Goal: Task Accomplishment & Management: Complete application form

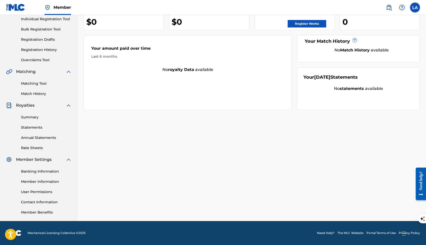
click at [47, 62] on link "Overclaims Tool" at bounding box center [46, 60] width 51 height 5
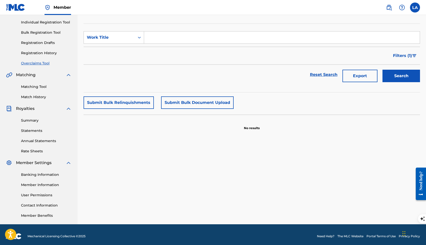
scroll to position [65, 0]
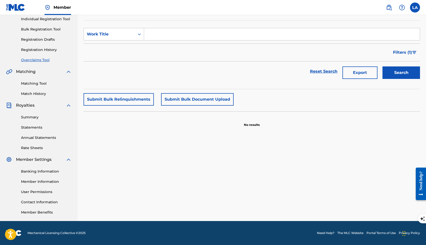
click at [46, 212] on link "Member Benefits" at bounding box center [46, 212] width 51 height 5
click at [34, 182] on link "Member Information" at bounding box center [46, 181] width 51 height 5
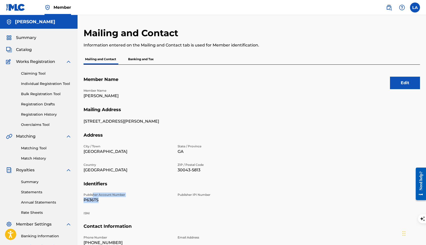
drag, startPoint x: 85, startPoint y: 198, endPoint x: 100, endPoint y: 198, distance: 15.5
click at [100, 198] on p "P636TS" at bounding box center [128, 200] width 88 height 6
click at [103, 199] on p "P636TS" at bounding box center [128, 200] width 88 height 6
drag, startPoint x: 100, startPoint y: 200, endPoint x: 82, endPoint y: 194, distance: 19.0
click at [82, 194] on div "Mailing and Contact Information entered on the Mailing and Contact tab is used …" at bounding box center [252, 157] width 348 height 259
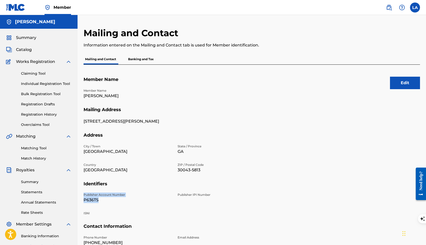
copy div "Publisher Account Number P636TS"
click at [38, 94] on link "Bulk Registration Tool" at bounding box center [46, 94] width 51 height 5
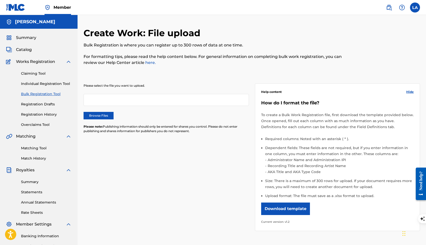
click at [91, 116] on label "Browse Files" at bounding box center [99, 116] width 30 height 8
click at [0, 0] on input "Browse Files" at bounding box center [0, 0] width 0 height 0
click at [150, 129] on p "Please note: Publishing information should only be entered for shares you contr…" at bounding box center [166, 129] width 165 height 9
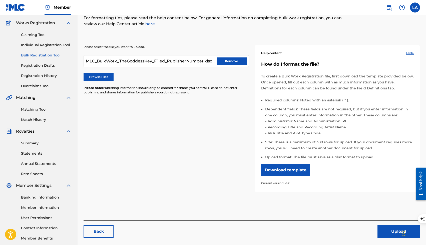
scroll to position [65, 0]
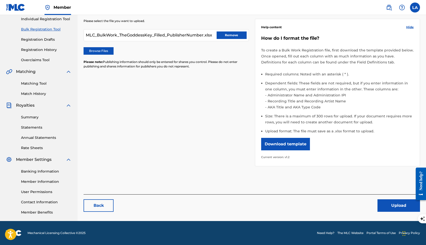
click at [385, 206] on button "Upload" at bounding box center [398, 206] width 43 height 13
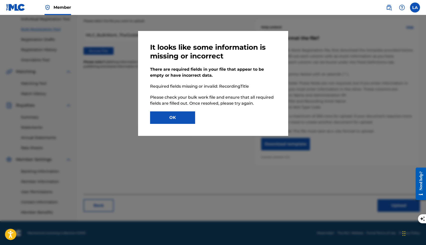
click at [176, 121] on button "OK" at bounding box center [172, 118] width 45 height 13
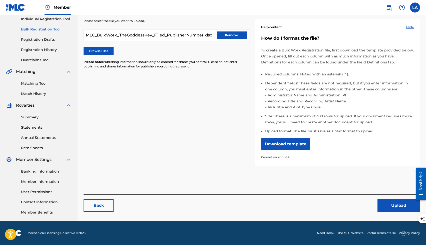
click at [387, 209] on button "Upload" at bounding box center [398, 206] width 43 height 13
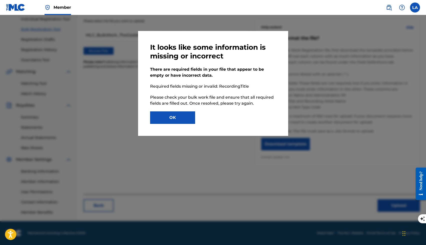
click at [178, 122] on button "OK" at bounding box center [172, 118] width 45 height 13
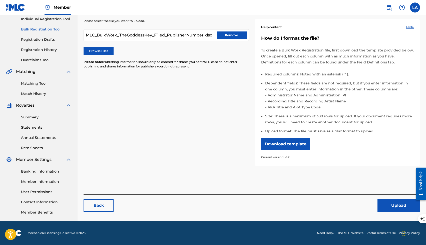
click at [231, 37] on button "Remove" at bounding box center [232, 36] width 30 height 8
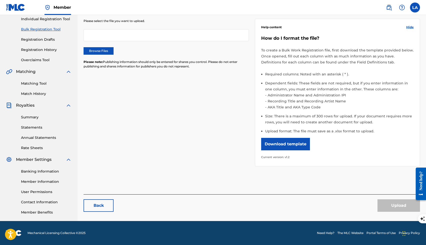
click at [100, 52] on label "Browse Files" at bounding box center [99, 51] width 30 height 8
click at [0, 0] on input "Browse Files" at bounding box center [0, 0] width 0 height 0
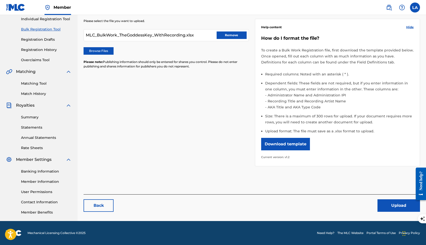
click at [388, 202] on button "Upload" at bounding box center [398, 206] width 43 height 13
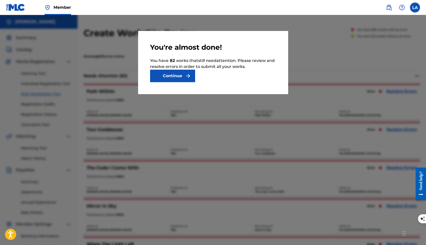
click at [164, 79] on button "Continue" at bounding box center [172, 76] width 45 height 13
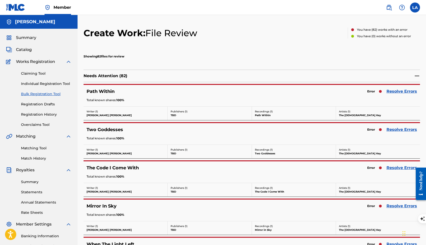
click at [392, 91] on link "Resolve Errors" at bounding box center [401, 92] width 31 height 6
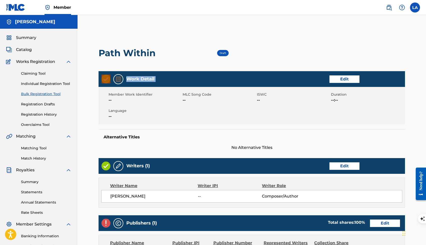
drag, startPoint x: 427, startPoint y: 52, endPoint x: 427, endPoint y: 76, distance: 24.5
click at [426, 76] on html "Accessibility Screen-Reader Guide, Feedback, and Issue Reporting | New window C…" at bounding box center [213, 122] width 426 height 245
click at [387, 61] on div "Path Within Draft" at bounding box center [252, 53] width 306 height 36
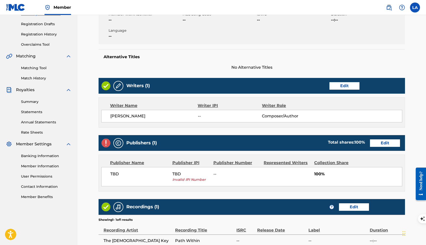
scroll to position [98, 0]
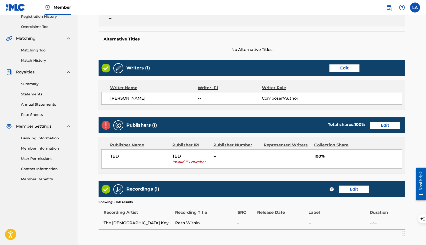
click at [381, 126] on link "Edit" at bounding box center [385, 126] width 30 height 8
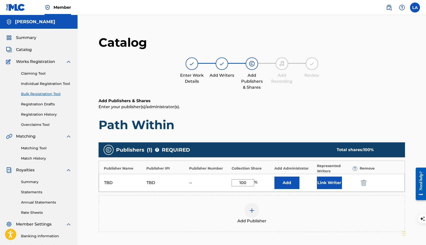
click at [328, 186] on button "Link Writer" at bounding box center [329, 183] width 25 height 13
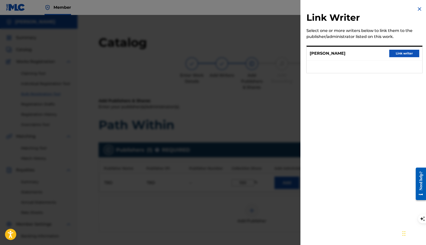
click at [394, 55] on button "Link writer" at bounding box center [404, 54] width 30 height 8
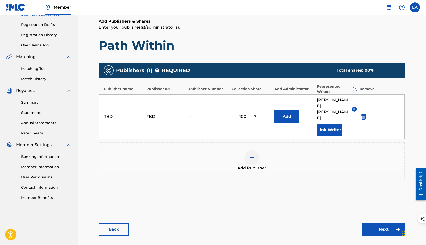
scroll to position [91, 0]
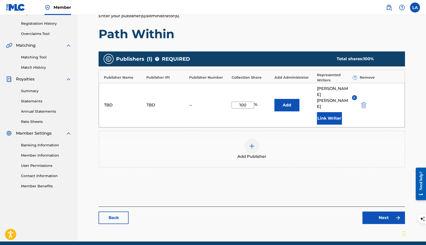
click at [362, 216] on div "Catalog Enter Work Details Add Writers Add Publishers & Shares Add Recording Re…" at bounding box center [252, 86] width 306 height 285
click at [373, 212] on link "Next" at bounding box center [383, 218] width 43 height 13
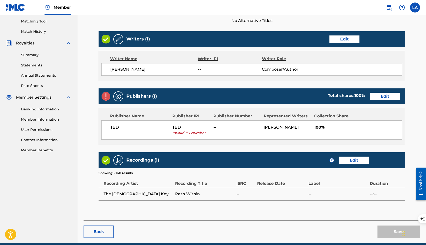
scroll to position [128, 0]
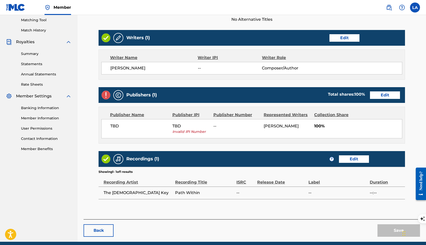
click at [95, 233] on button "Back" at bounding box center [99, 231] width 30 height 13
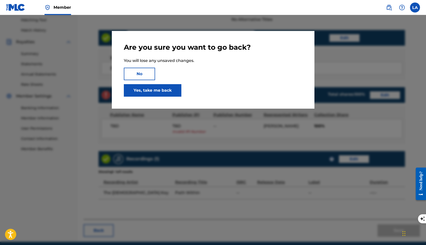
click at [134, 74] on button "No" at bounding box center [139, 74] width 31 height 13
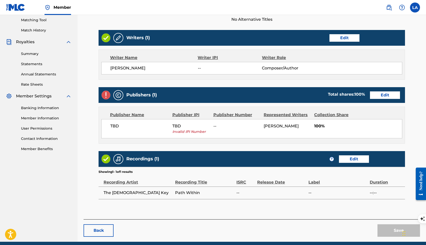
click at [106, 232] on button "Back" at bounding box center [99, 231] width 30 height 13
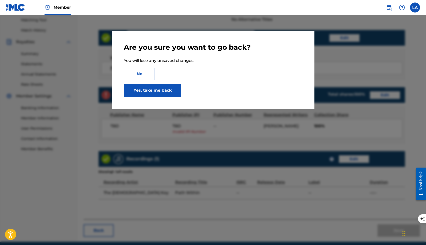
click at [171, 95] on link "Yes, take me back" at bounding box center [153, 90] width 58 height 13
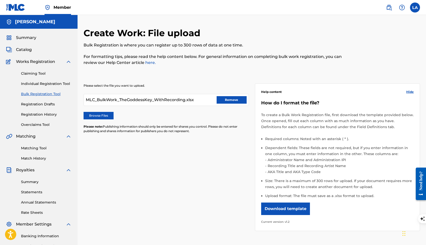
click at [44, 105] on link "Registration Drafts" at bounding box center [46, 104] width 51 height 5
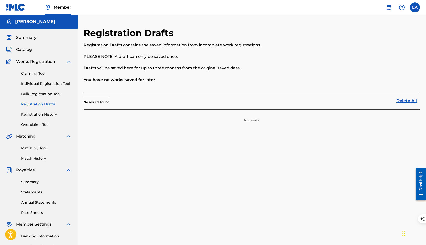
click at [44, 92] on link "Bulk Registration Tool" at bounding box center [46, 94] width 51 height 5
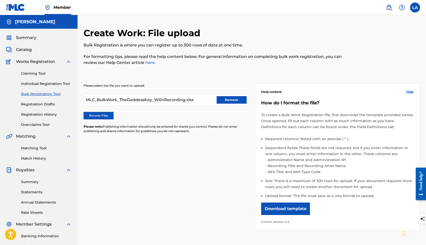
drag, startPoint x: 427, startPoint y: 111, endPoint x: 427, endPoint y: 156, distance: 45.0
click at [426, 156] on html "Accessibility Screen-Reader Guide, Feedback, and Issue Reporting | New window C…" at bounding box center [213, 122] width 426 height 245
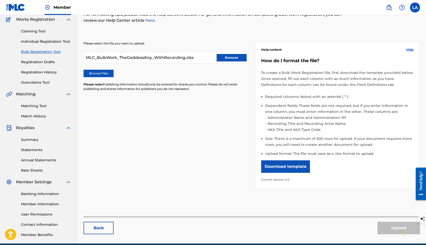
scroll to position [65, 0]
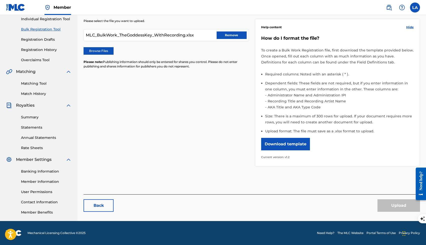
click at [92, 49] on label "Browse Files" at bounding box center [99, 51] width 30 height 8
click at [0, 0] on input "Browse Files" at bounding box center [0, 0] width 0 height 0
click at [400, 210] on button "Upload" at bounding box center [398, 206] width 43 height 13
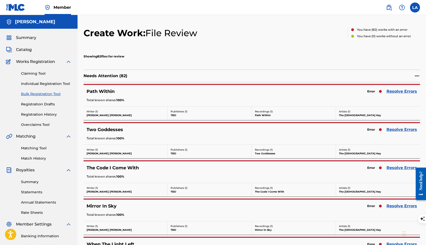
click at [396, 91] on link "Resolve Errors" at bounding box center [401, 92] width 31 height 6
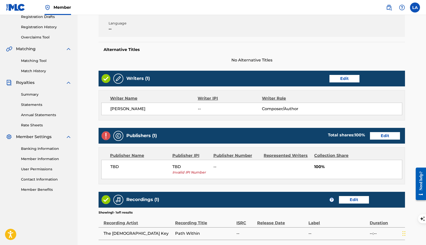
scroll to position [107, 0]
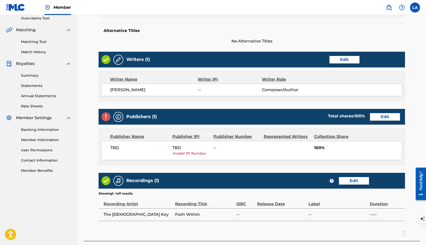
click at [388, 116] on link "Edit" at bounding box center [385, 117] width 30 height 8
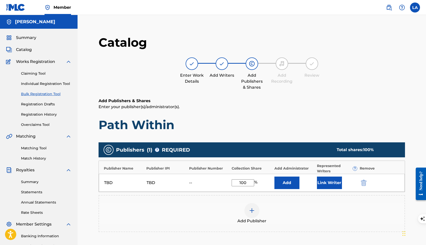
scroll to position [107, 0]
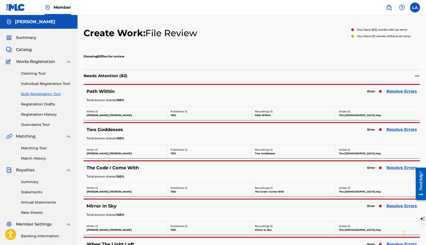
scroll to position [65, 0]
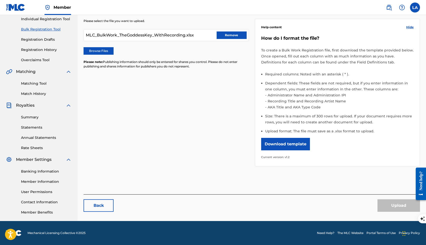
click at [236, 33] on button "Remove" at bounding box center [232, 36] width 30 height 8
click at [106, 49] on label "Browse Files" at bounding box center [99, 51] width 30 height 8
click at [0, 0] on input "Browse Files" at bounding box center [0, 0] width 0 height 0
click at [394, 203] on button "Upload" at bounding box center [398, 206] width 43 height 13
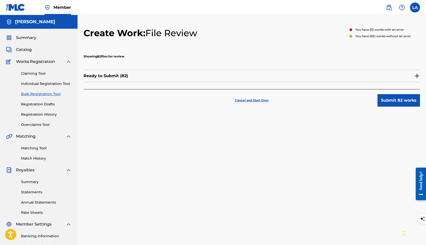
click at [389, 102] on button "Submit 82 works" at bounding box center [398, 100] width 43 height 13
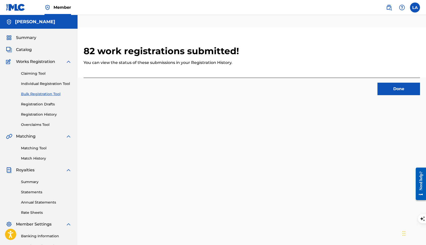
click at [391, 89] on button "Done" at bounding box center [398, 89] width 43 height 13
